Goal: Task Accomplishment & Management: Use online tool/utility

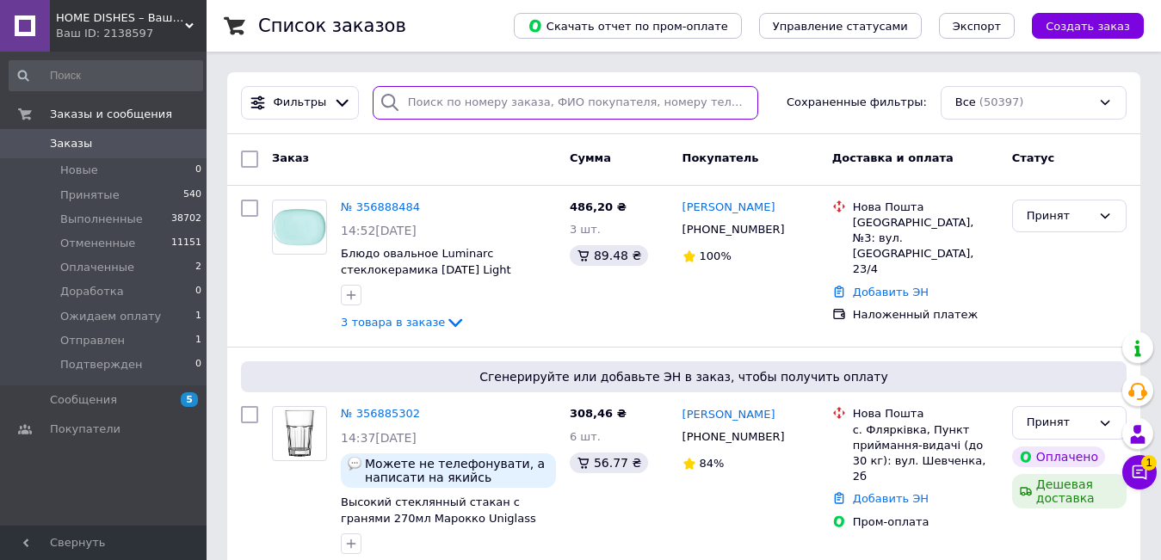
click at [445, 106] on input "search" at bounding box center [565, 103] width 385 height 34
paste input "356487029"
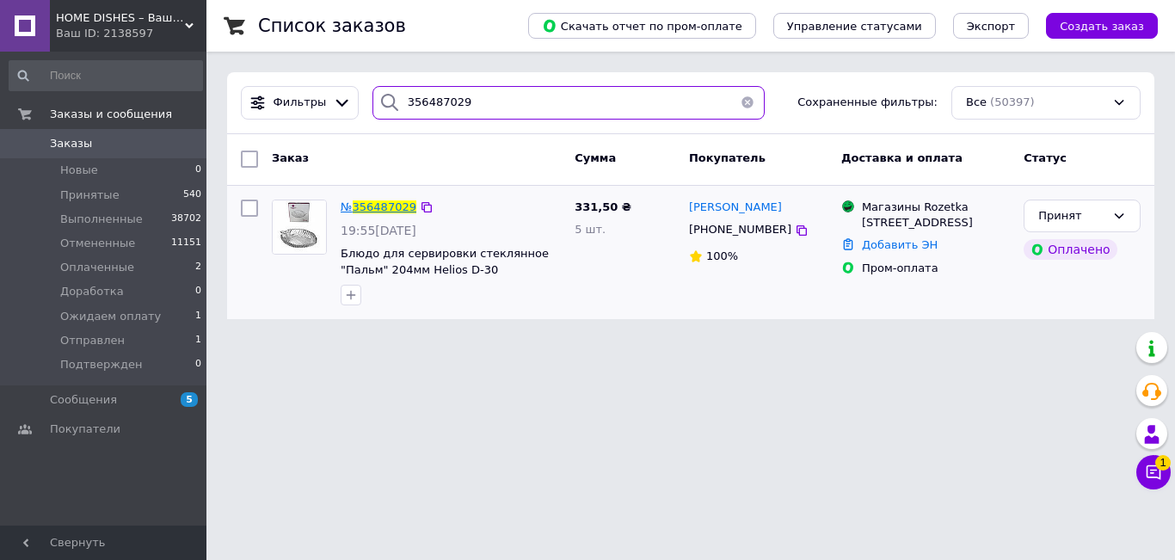
type input "356487029"
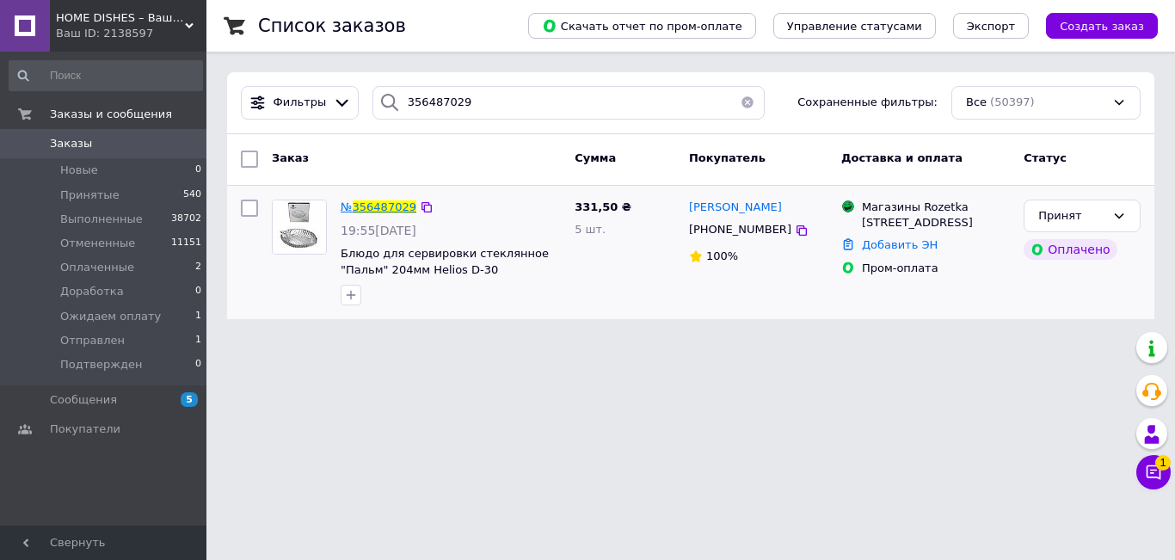
click at [394, 207] on span "356487029" at bounding box center [385, 206] width 64 height 13
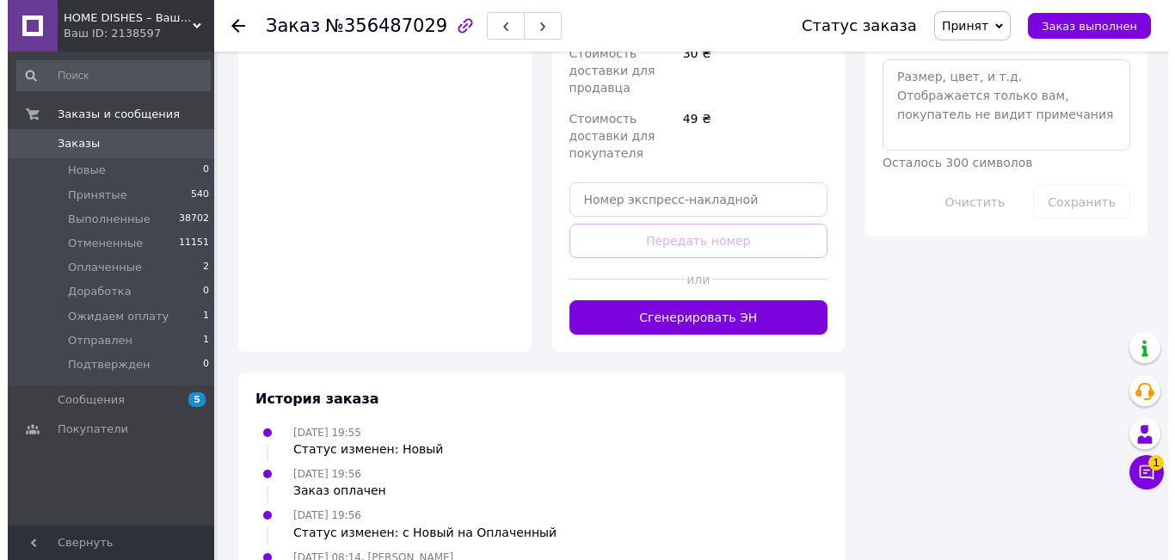
scroll to position [1033, 0]
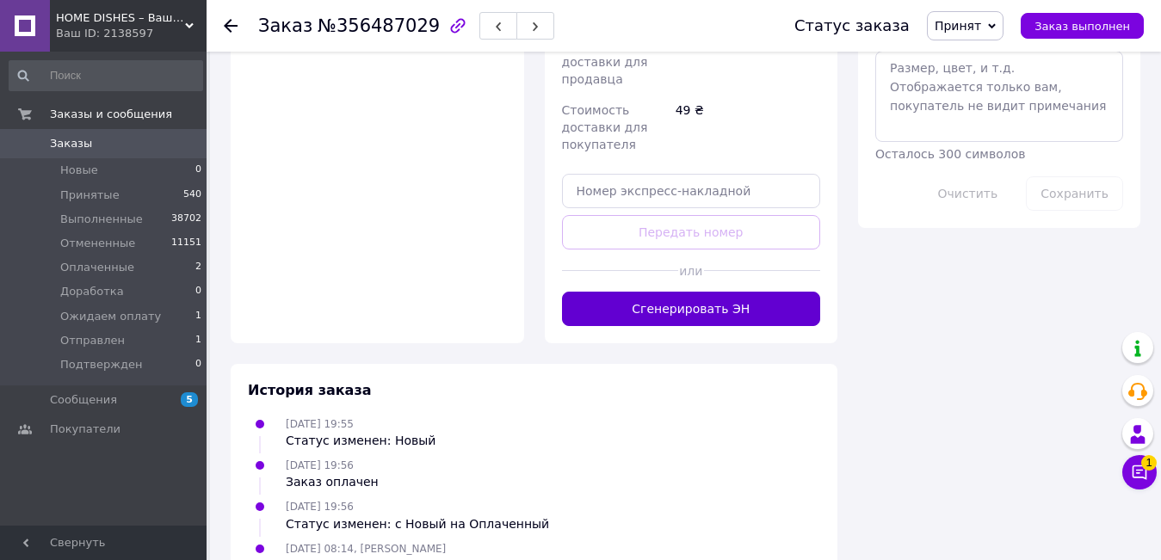
click at [718, 313] on button "Сгенерировать ЭН" at bounding box center [691, 309] width 259 height 34
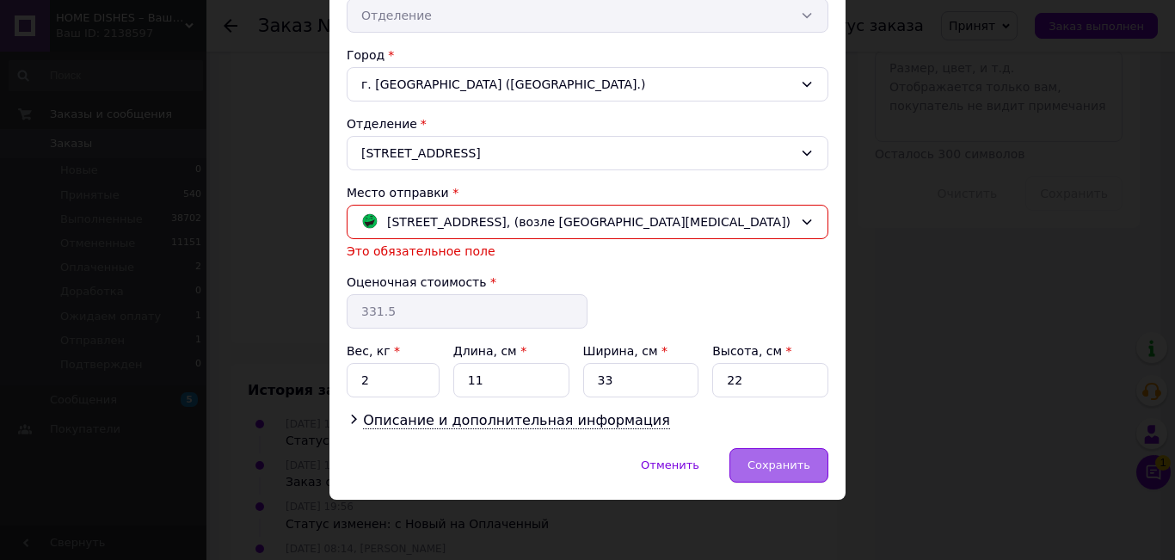
click at [762, 471] on span "Сохранить" at bounding box center [779, 465] width 63 height 13
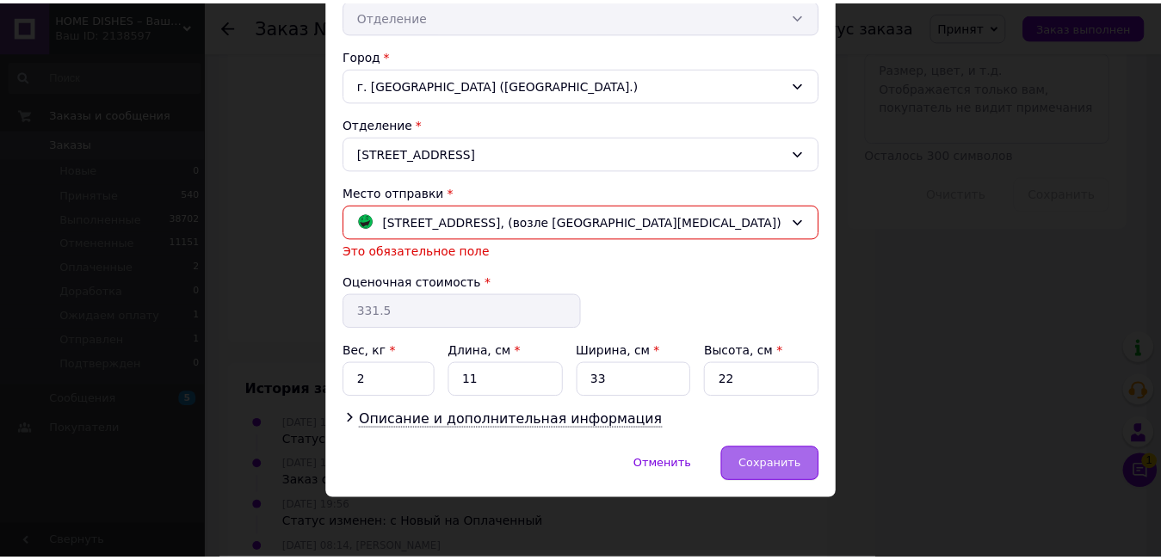
scroll to position [407, 0]
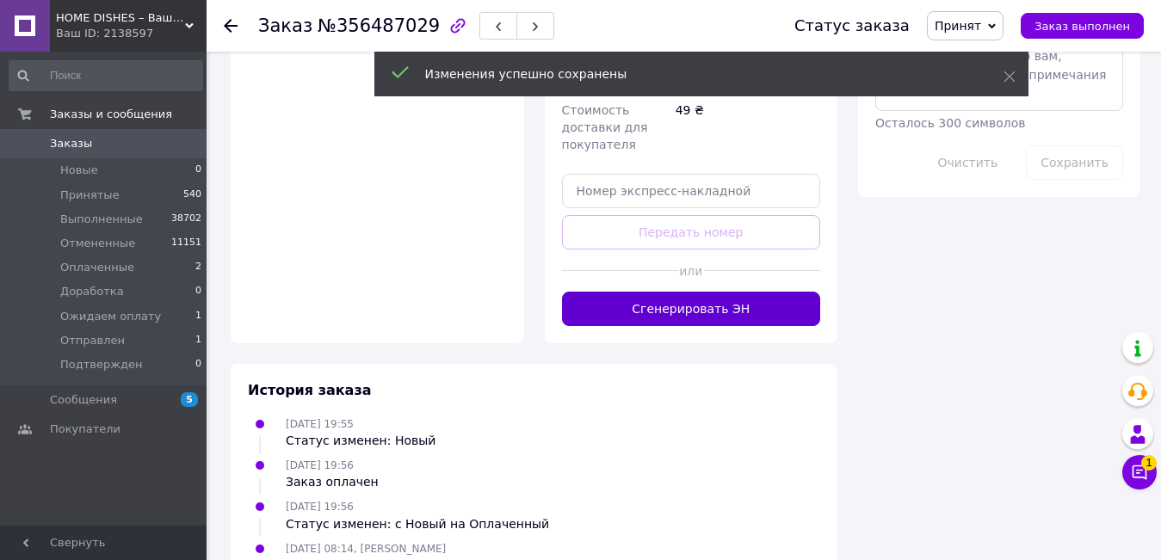
click at [706, 314] on button "Сгенерировать ЭН" at bounding box center [691, 309] width 259 height 34
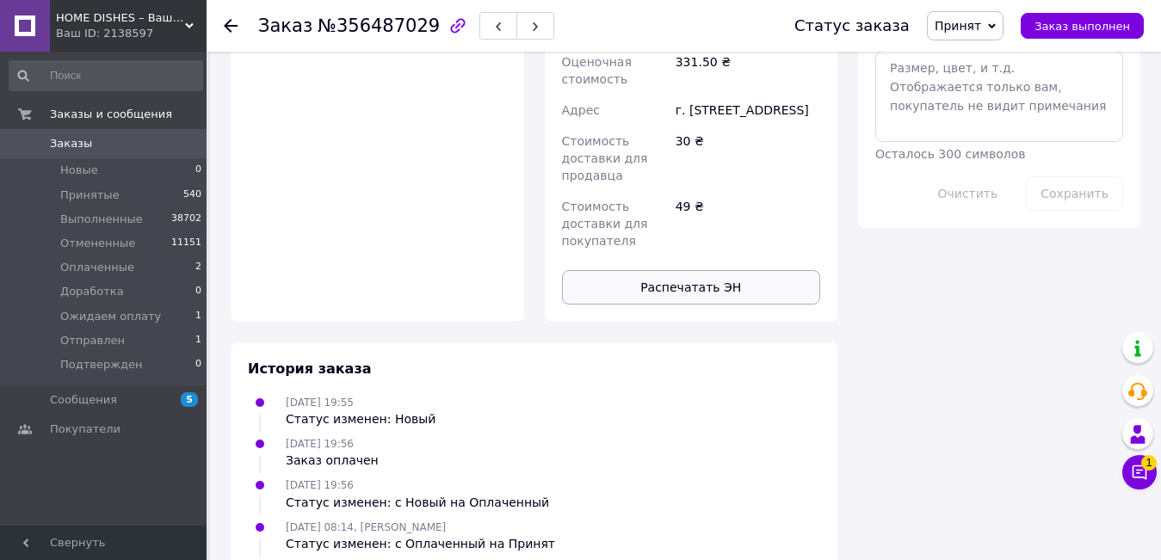
click at [710, 276] on button "Распечатать ЭН" at bounding box center [691, 287] width 259 height 34
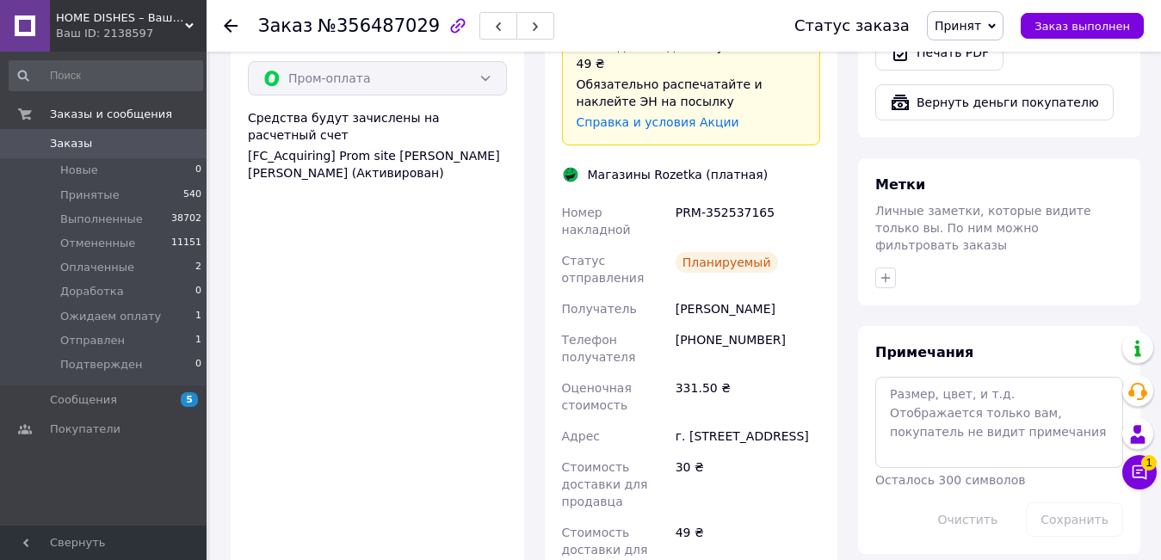
scroll to position [688, 0]
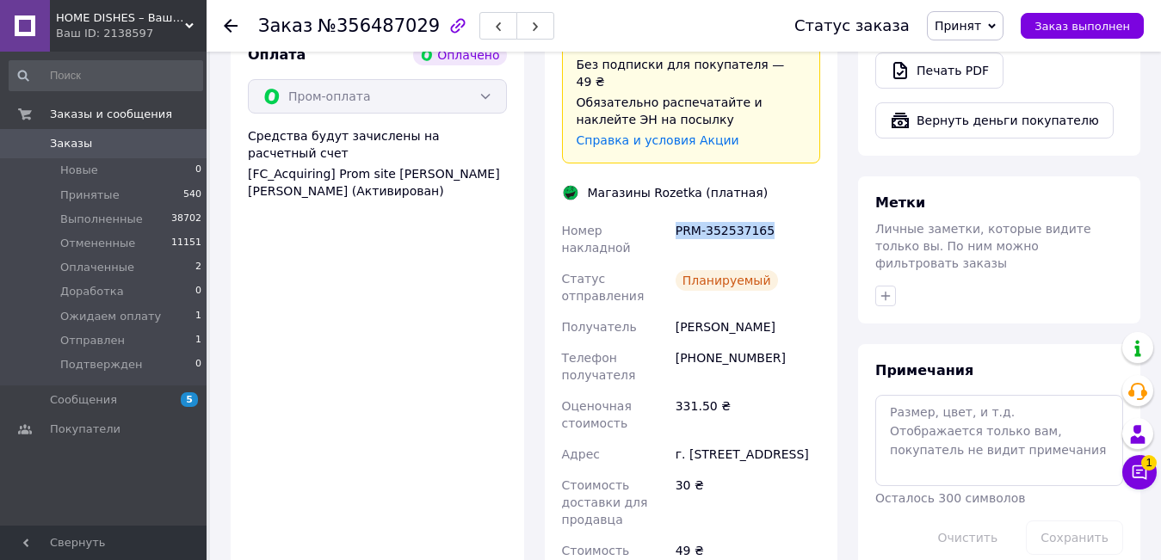
drag, startPoint x: 674, startPoint y: 213, endPoint x: 775, endPoint y: 224, distance: 102.1
click at [775, 224] on div "PRM-352537165" at bounding box center [747, 239] width 151 height 48
copy div "PRM-352537165"
